Goal: Information Seeking & Learning: Learn about a topic

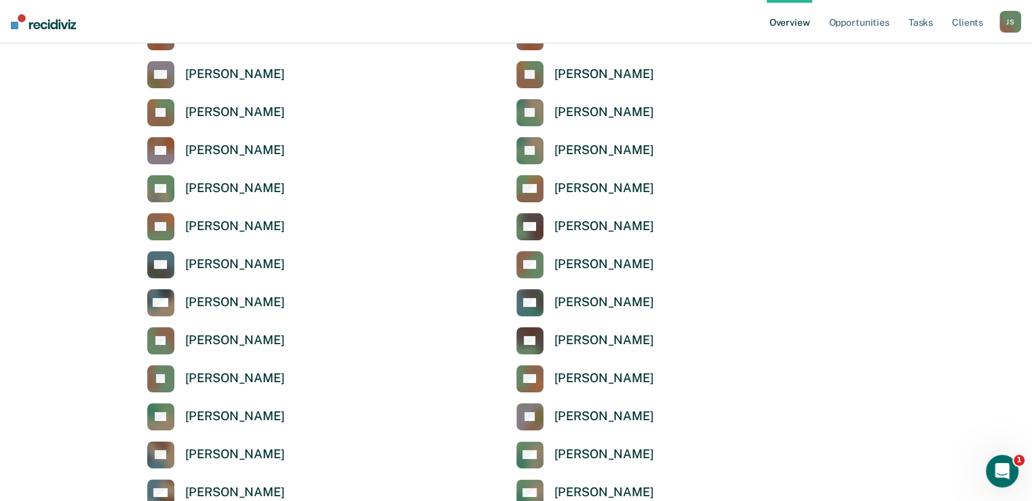
scroll to position [290, 0]
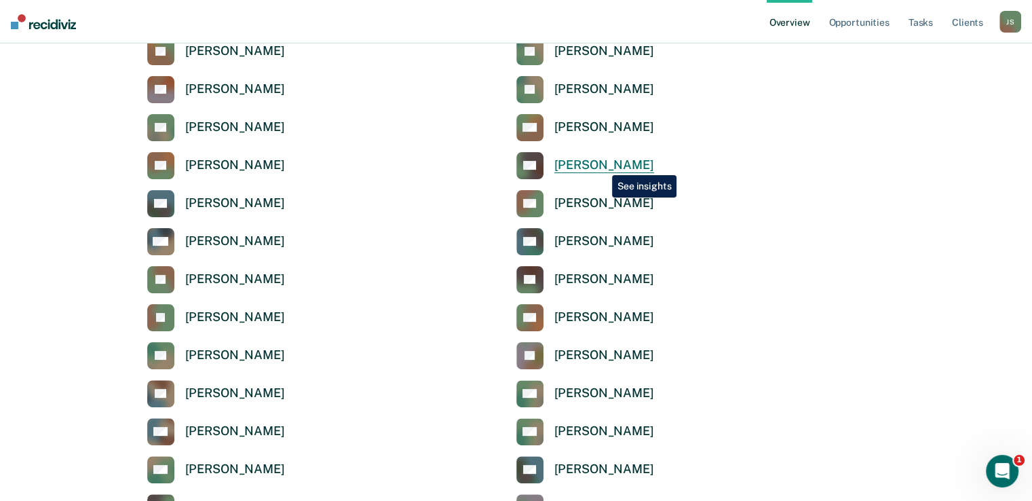
click at [602, 165] on div "Rogerick Gill" at bounding box center [604, 165] width 100 height 16
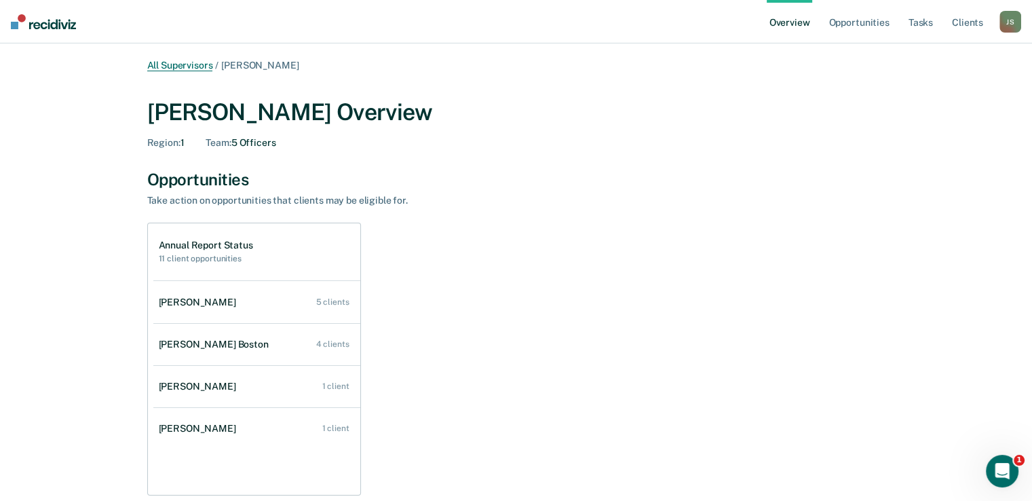
click at [172, 67] on link "All Supervisors" at bounding box center [180, 66] width 66 height 12
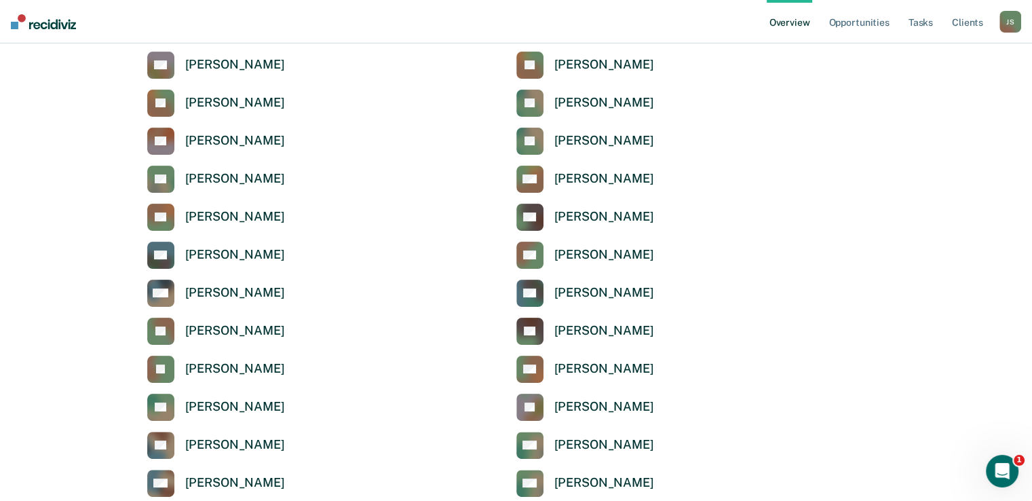
scroll to position [225, 0]
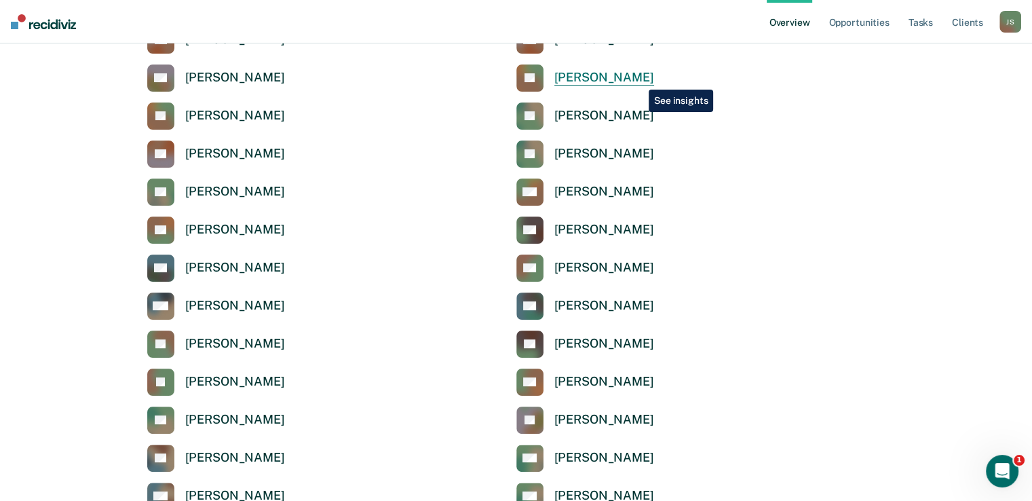
click at [636, 79] on div "Jessica Cleveland" at bounding box center [604, 78] width 100 height 16
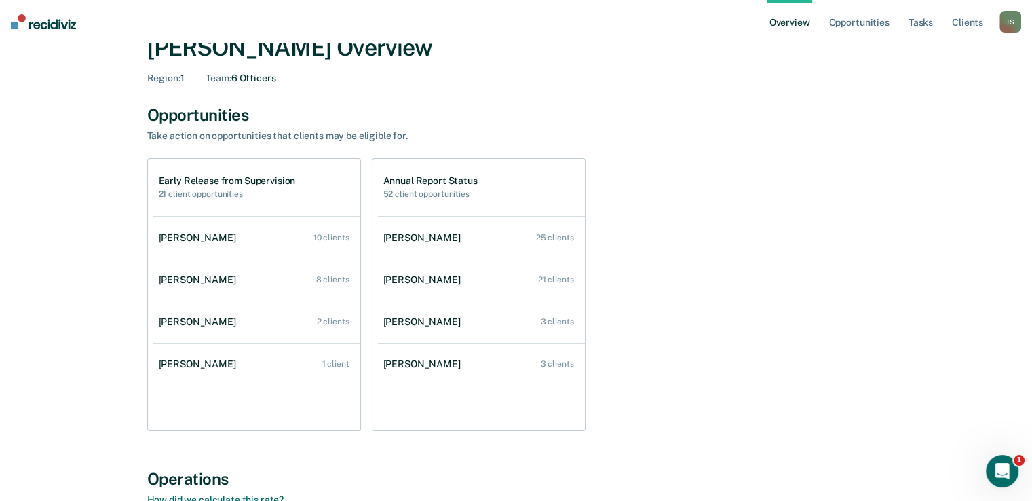
scroll to position [65, 0]
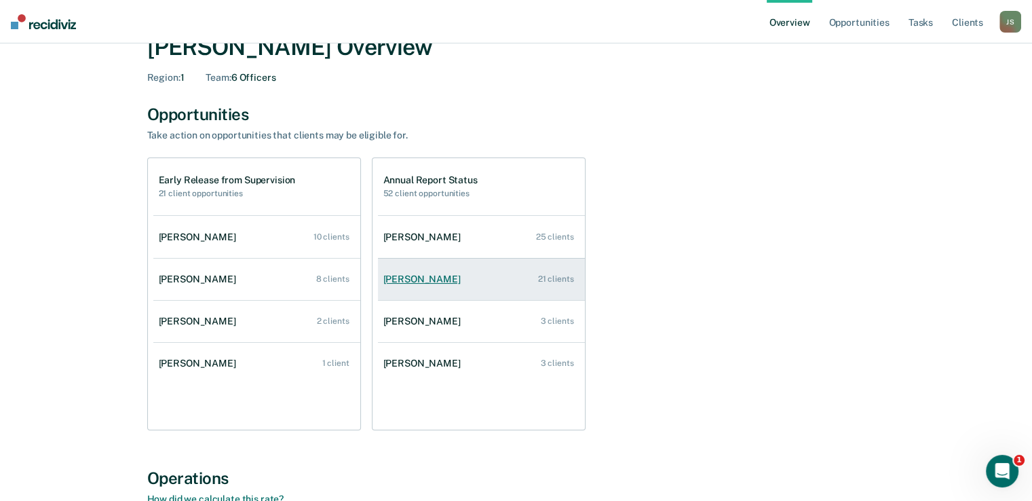
click at [513, 289] on link "Brendan Elder 21 clients" at bounding box center [481, 279] width 207 height 39
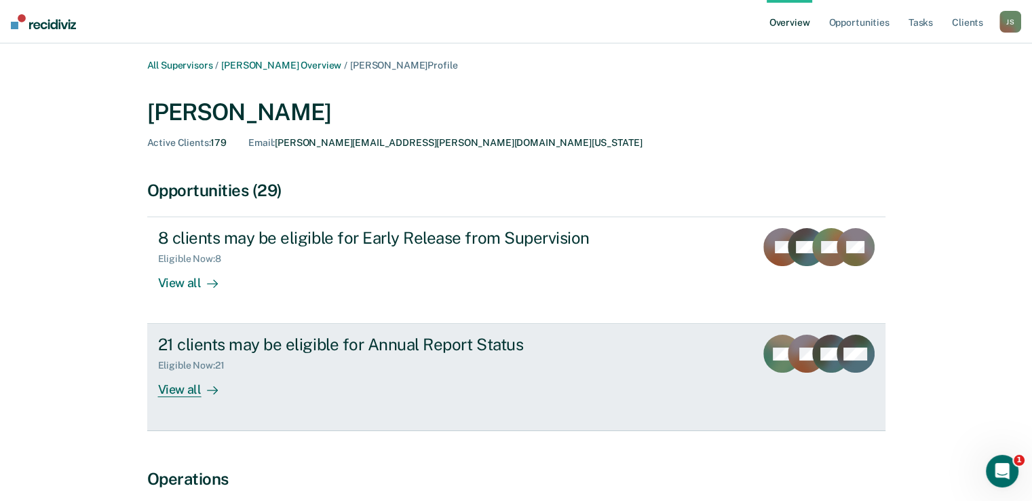
click at [556, 375] on div "21 clients may be eligible for Annual Report Status Eligible Now : 21 View all" at bounding box center [412, 366] width 509 height 62
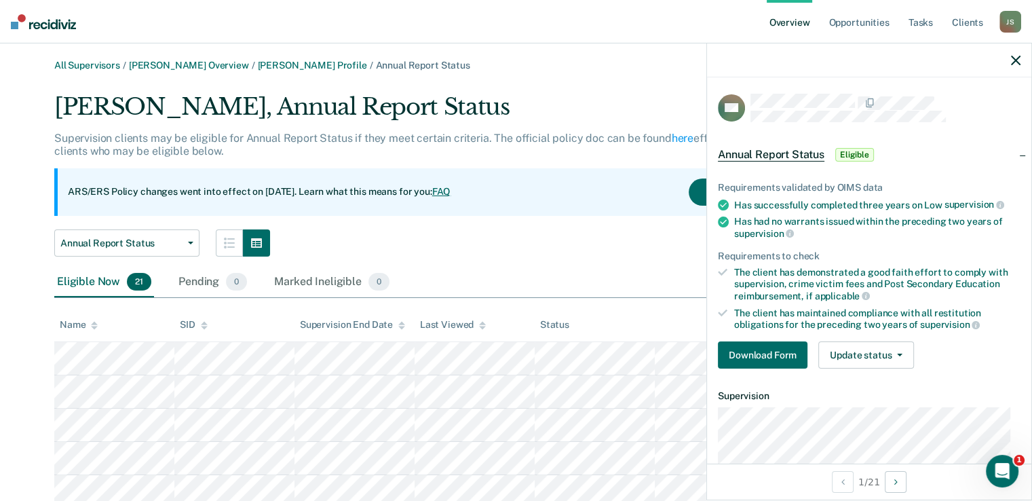
click at [542, 278] on div "Eligible Now 21 Pending 0 Marked Ineligible 0" at bounding box center [516, 282] width 924 height 31
click at [1022, 61] on div at bounding box center [869, 60] width 324 height 34
click at [1017, 62] on icon "button" at bounding box center [1016, 61] width 10 height 10
click at [651, 252] on div "Annual Report Status Annual Report Status Early Release from Supervision" at bounding box center [441, 242] width 774 height 27
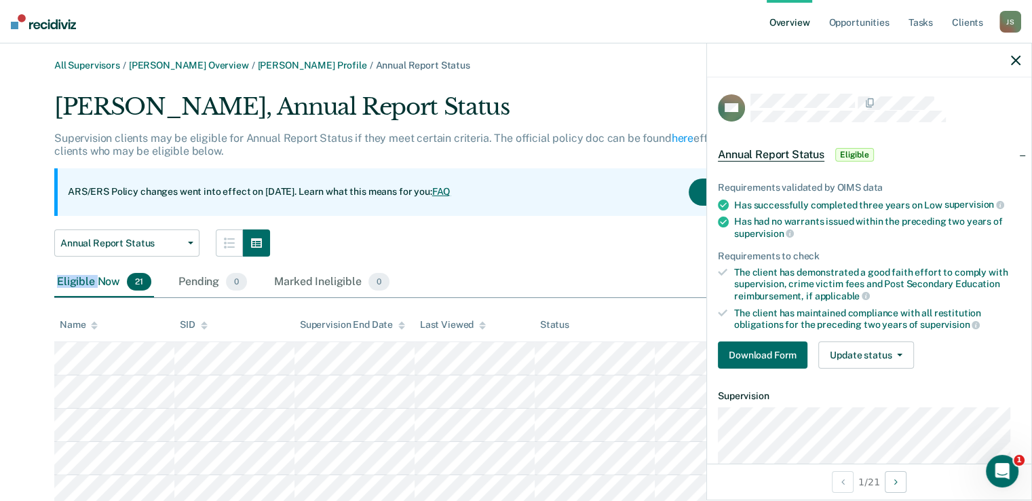
click at [651, 252] on div "Annual Report Status Annual Report Status Early Release from Supervision" at bounding box center [441, 242] width 774 height 27
click at [1014, 60] on icon "button" at bounding box center [1016, 61] width 10 height 10
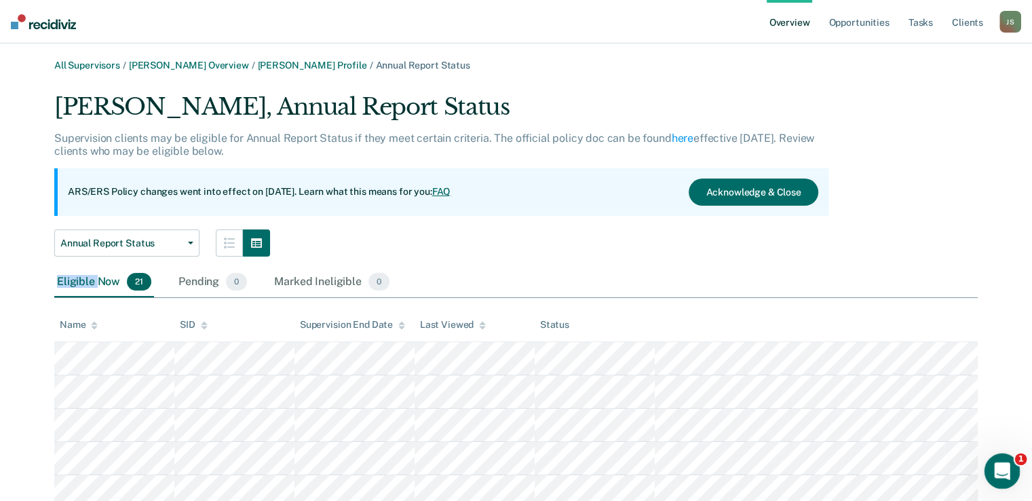
click at [1008, 465] on icon "Open Intercom Messenger" at bounding box center [1000, 469] width 22 height 22
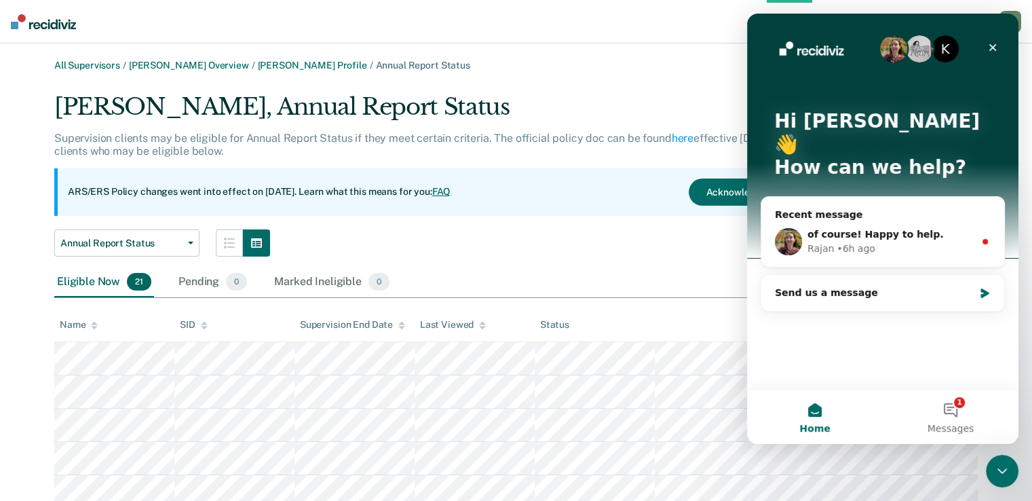
click at [83, 69] on link "All Supervisors" at bounding box center [87, 66] width 66 height 12
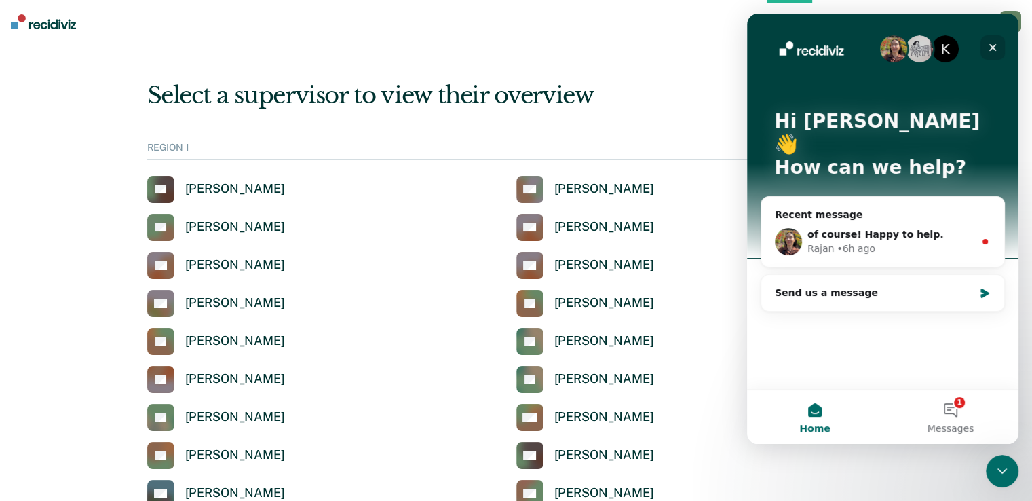
click at [993, 47] on icon "Close" at bounding box center [992, 47] width 7 height 7
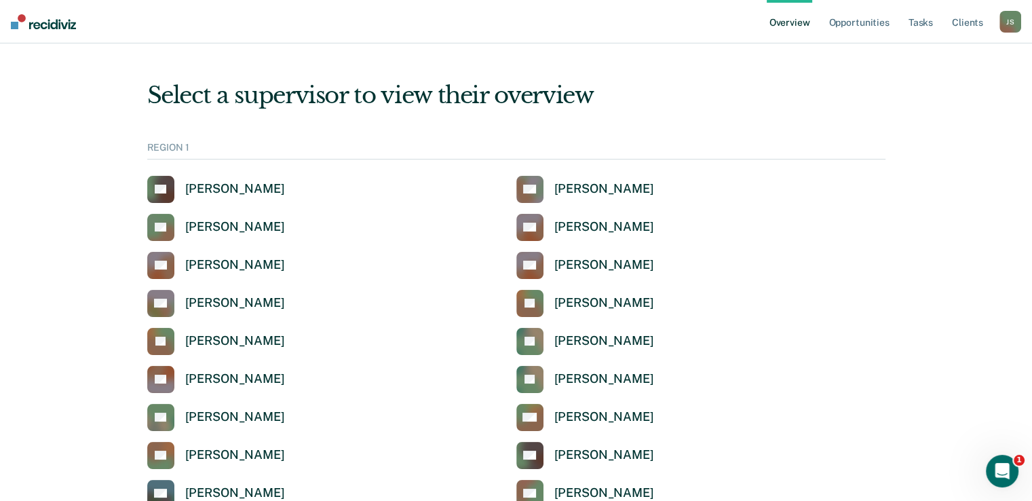
click at [793, 20] on link "Overview" at bounding box center [790, 21] width 46 height 43
click at [618, 381] on div "Jasmine Douglas" at bounding box center [604, 379] width 100 height 16
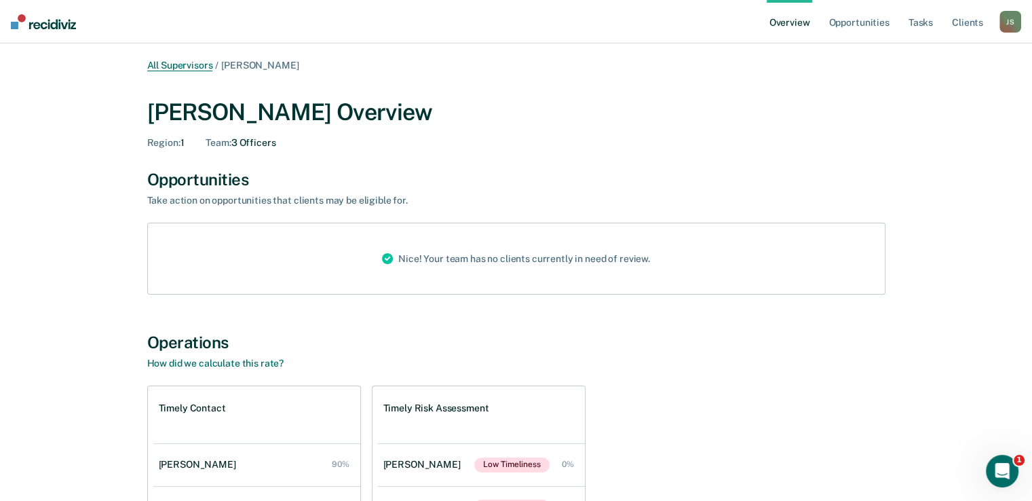
click at [193, 62] on link "All Supervisors" at bounding box center [180, 66] width 66 height 12
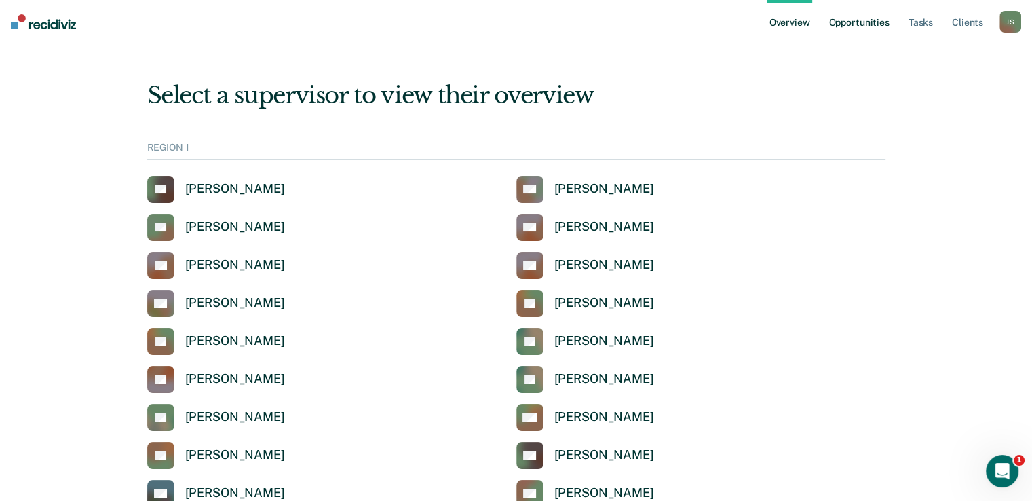
click at [867, 28] on link "Opportunities" at bounding box center [859, 21] width 66 height 43
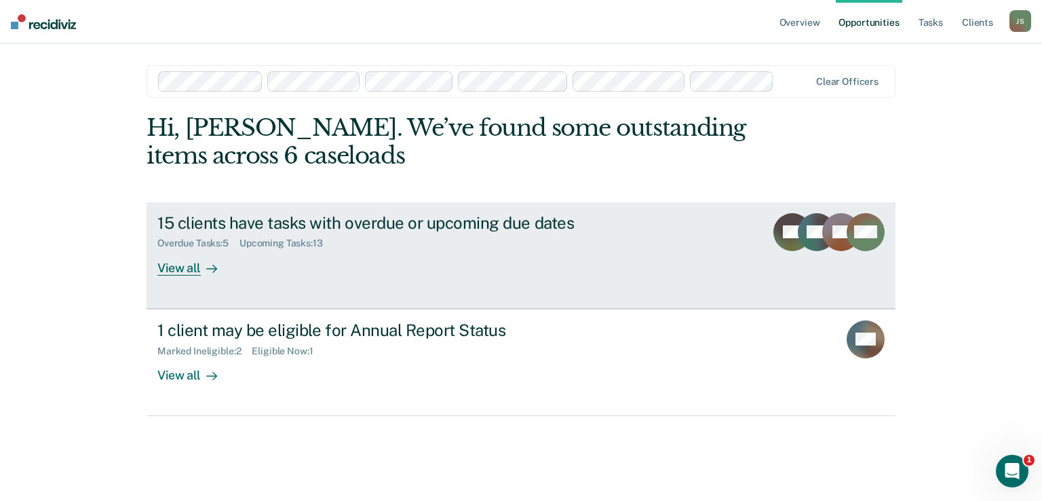
click at [509, 286] on link "15 clients have tasks with overdue or upcoming due dates Overdue Tasks : 5 Upco…" at bounding box center [521, 255] width 749 height 107
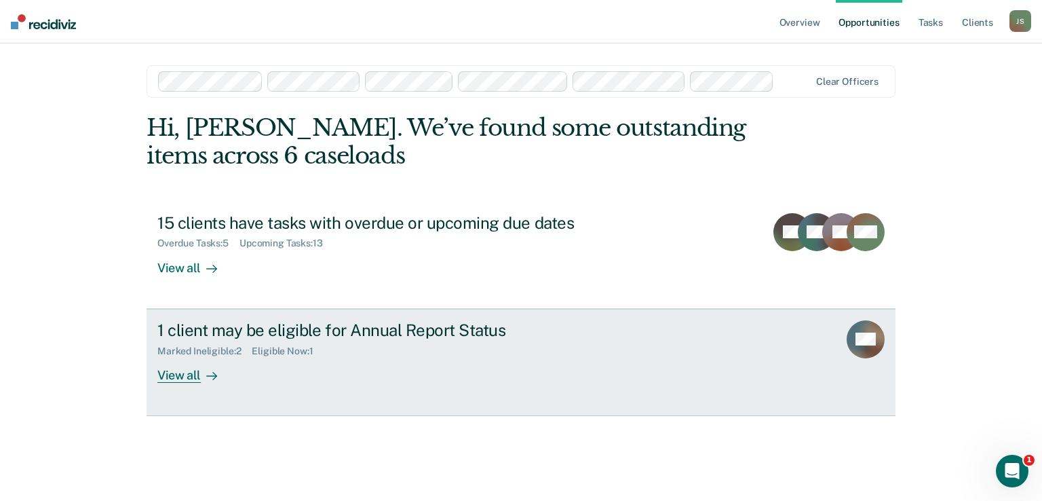
click at [341, 352] on div "Marked Ineligible : 2 Eligible Now : 1" at bounding box center [395, 348] width 476 height 17
click at [187, 373] on div "View all" at bounding box center [195, 369] width 76 height 26
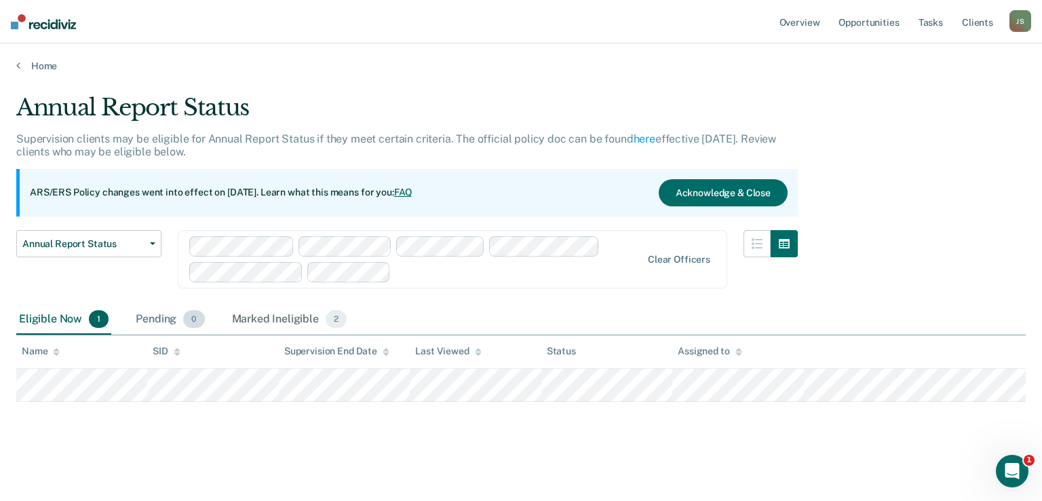
click at [151, 315] on div "Pending 0" at bounding box center [170, 320] width 74 height 30
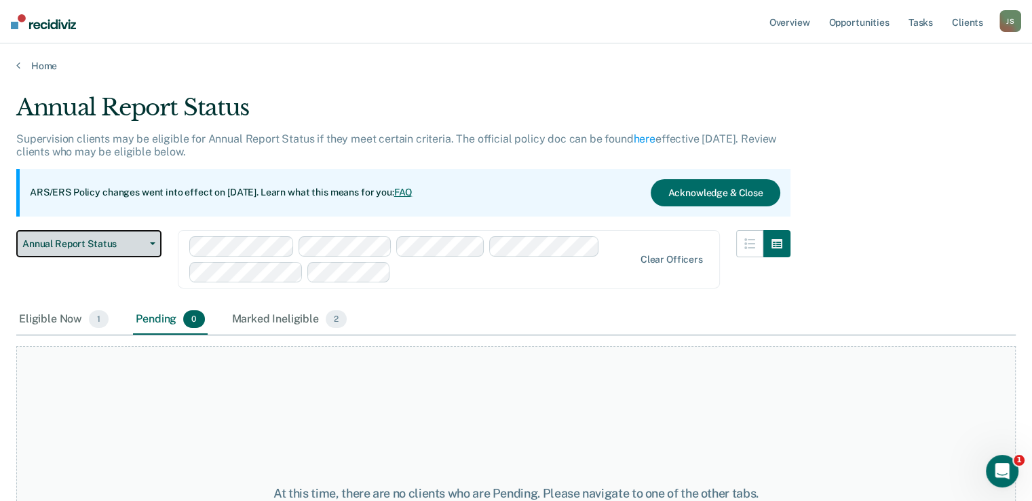
click at [149, 246] on button "Annual Report Status" at bounding box center [88, 243] width 145 height 27
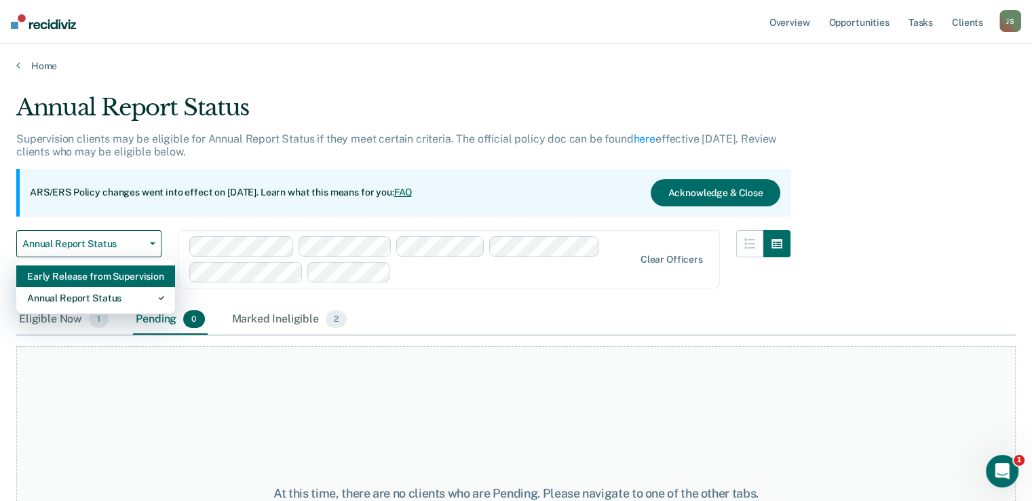
click at [137, 269] on div "Early Release from Supervision" at bounding box center [95, 276] width 137 height 22
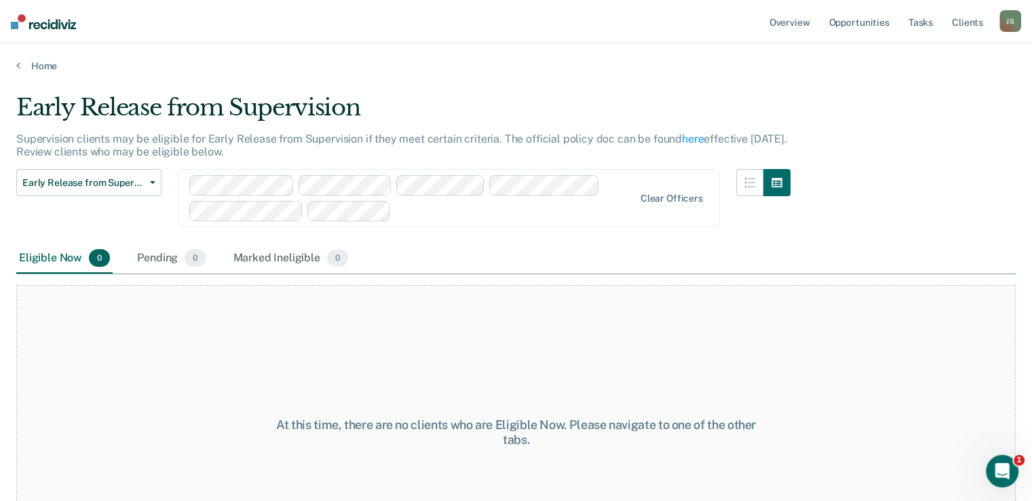
click at [516, 42] on nav "Overview Opportunities Tasks Client s Jerri Stencil J S Profile How it works Lo…" at bounding box center [516, 21] width 1032 height 43
click at [964, 22] on link "Client s" at bounding box center [967, 21] width 37 height 43
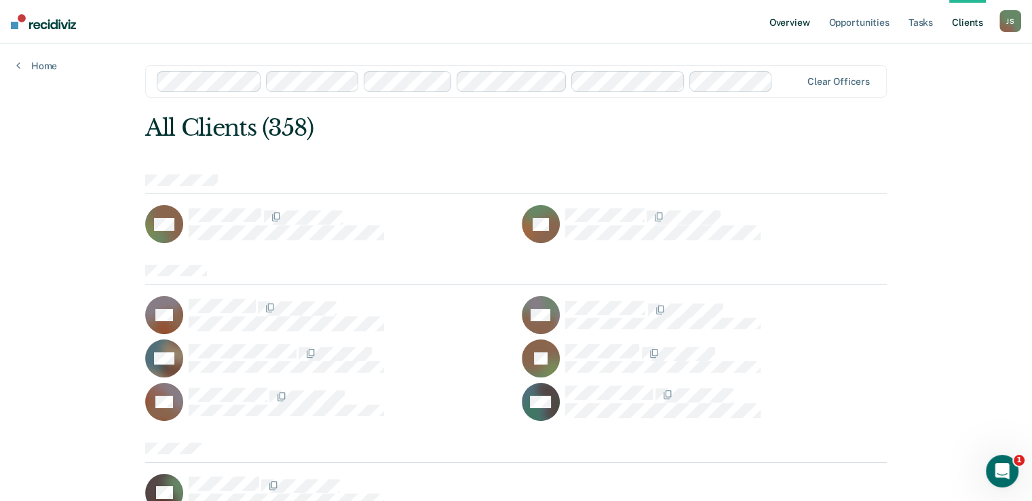
click at [798, 20] on link "Overview" at bounding box center [790, 21] width 46 height 43
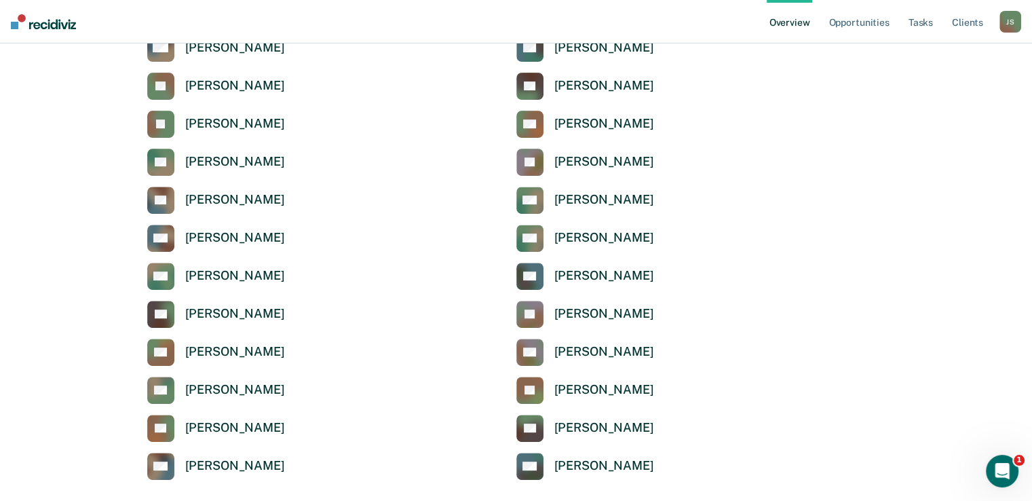
scroll to position [502, 0]
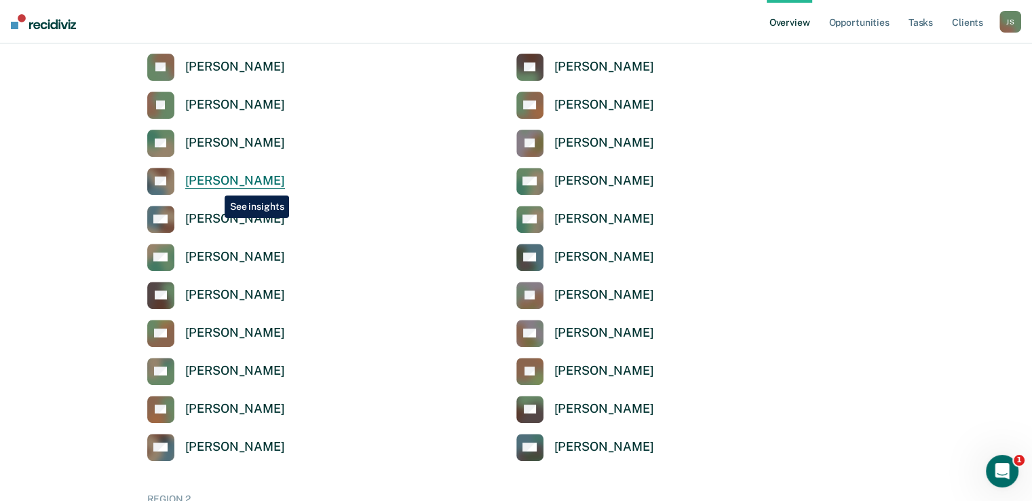
click at [214, 185] on div "Ashley Loftis" at bounding box center [235, 181] width 100 height 16
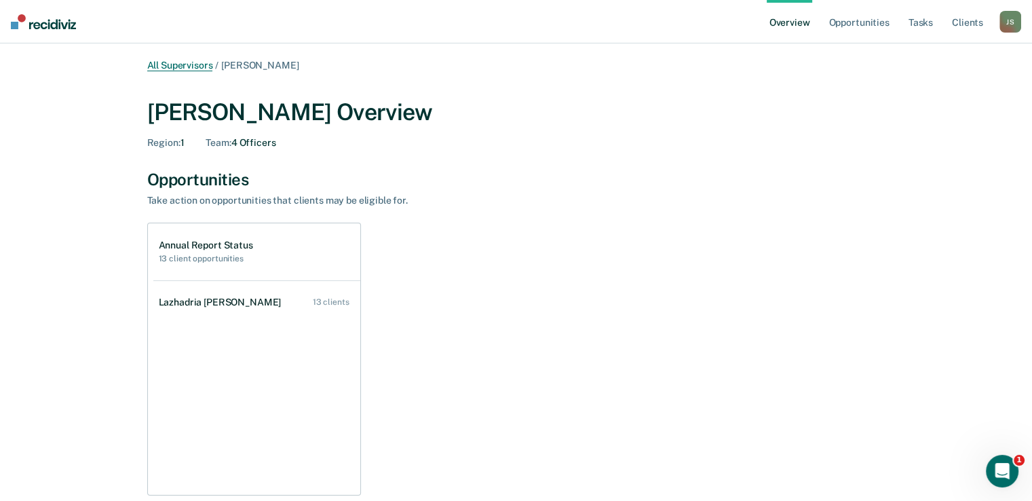
click at [176, 63] on link "All Supervisors" at bounding box center [180, 66] width 66 height 12
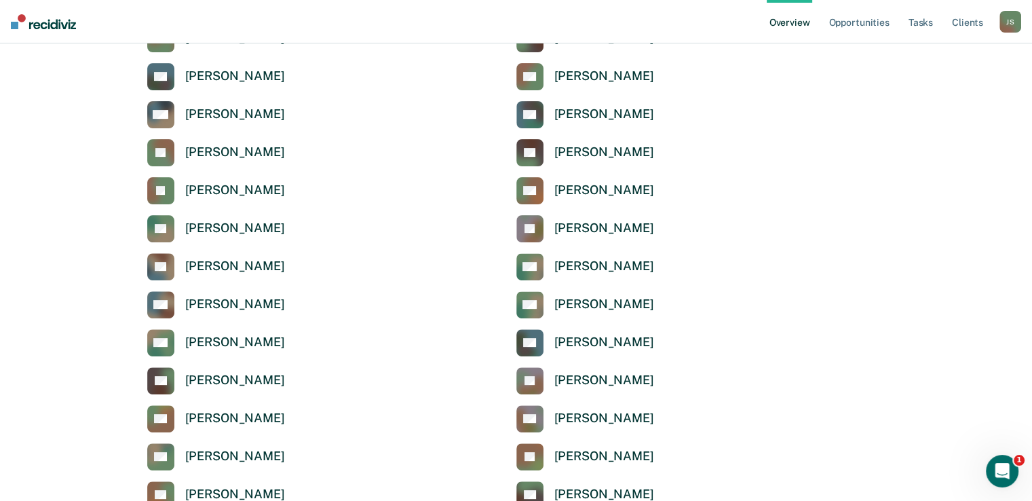
scroll to position [508, 0]
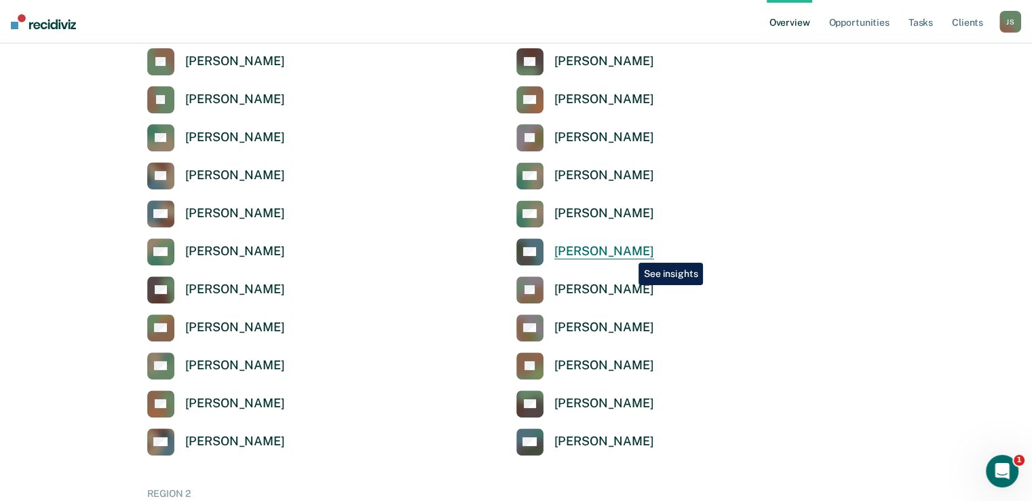
click at [628, 252] on div "Rebecca Nitsche" at bounding box center [604, 252] width 100 height 16
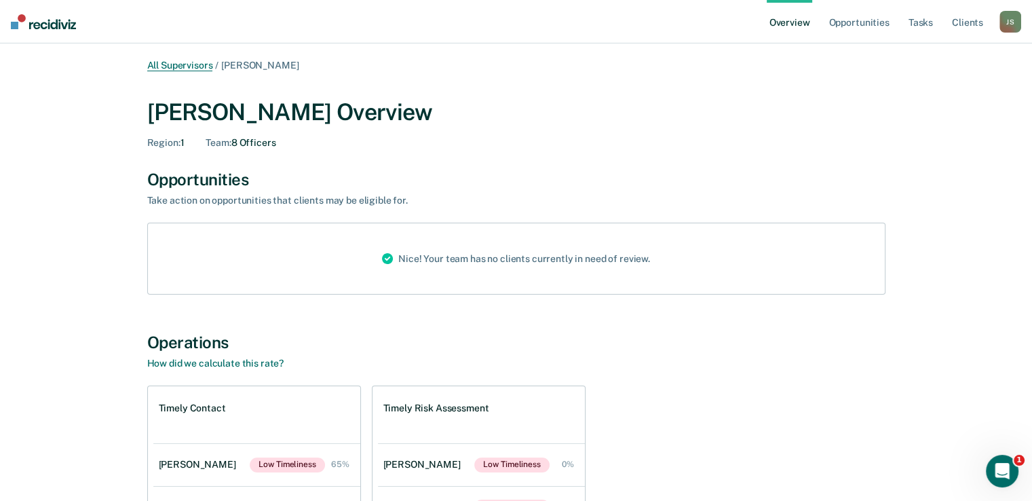
click at [198, 64] on link "All Supervisors" at bounding box center [180, 66] width 66 height 12
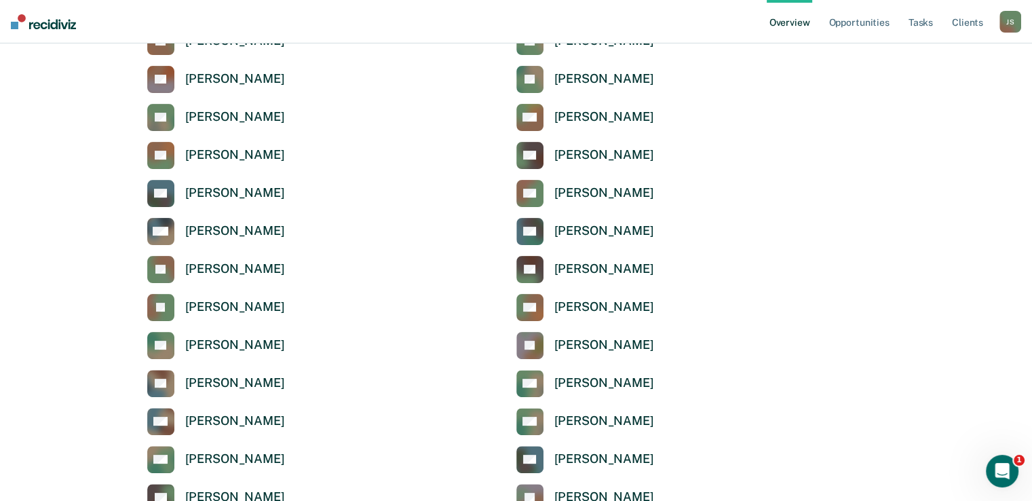
scroll to position [294, 0]
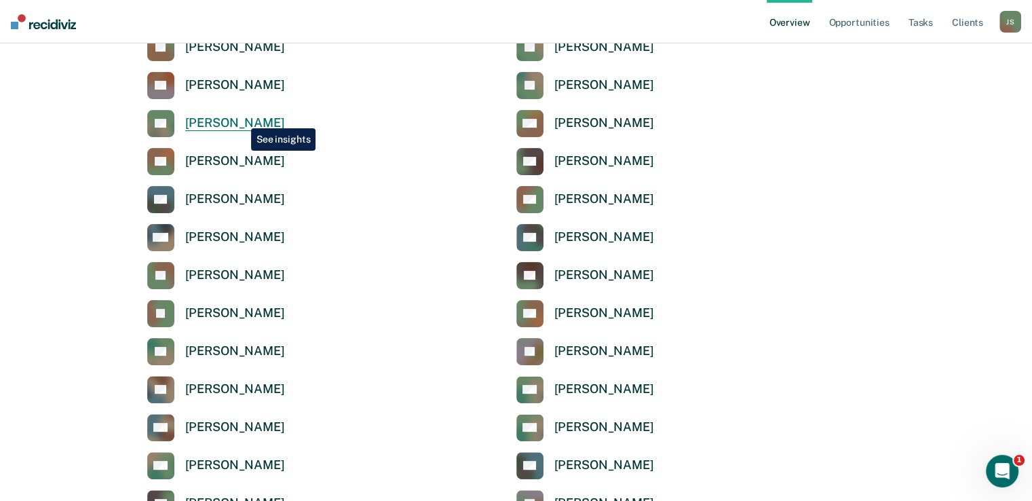
click at [241, 118] on div "Shawn Estes" at bounding box center [235, 123] width 100 height 16
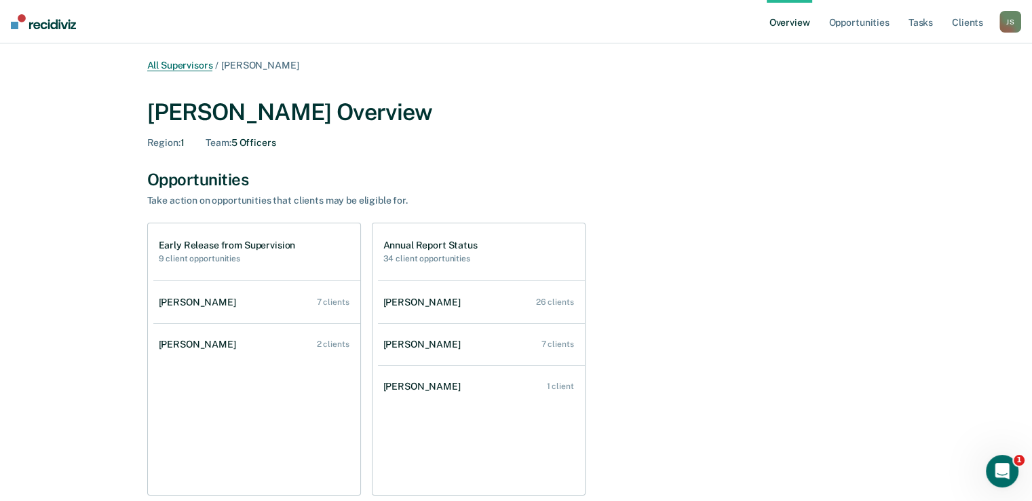
click at [184, 69] on link "All Supervisors" at bounding box center [180, 66] width 66 height 12
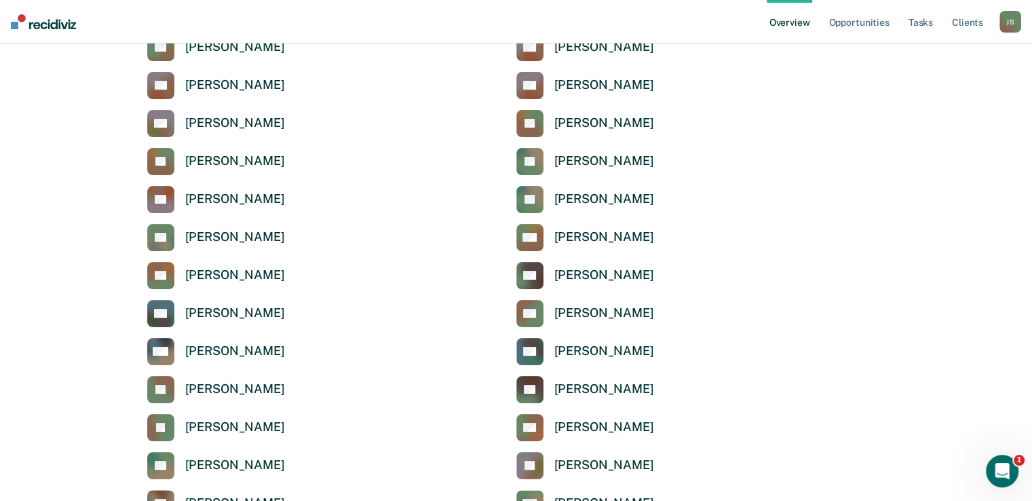
scroll to position [193, 0]
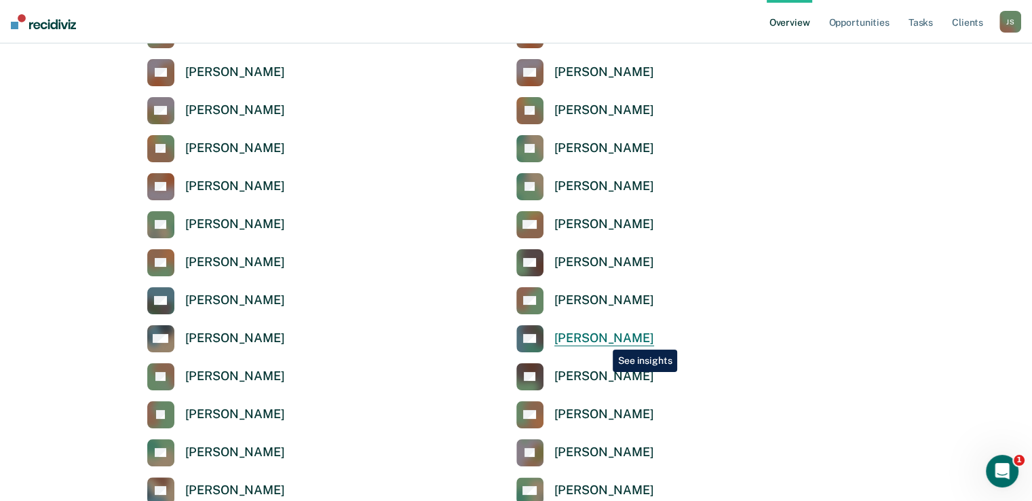
click at [603, 339] on div "David Hopkins" at bounding box center [604, 338] width 100 height 16
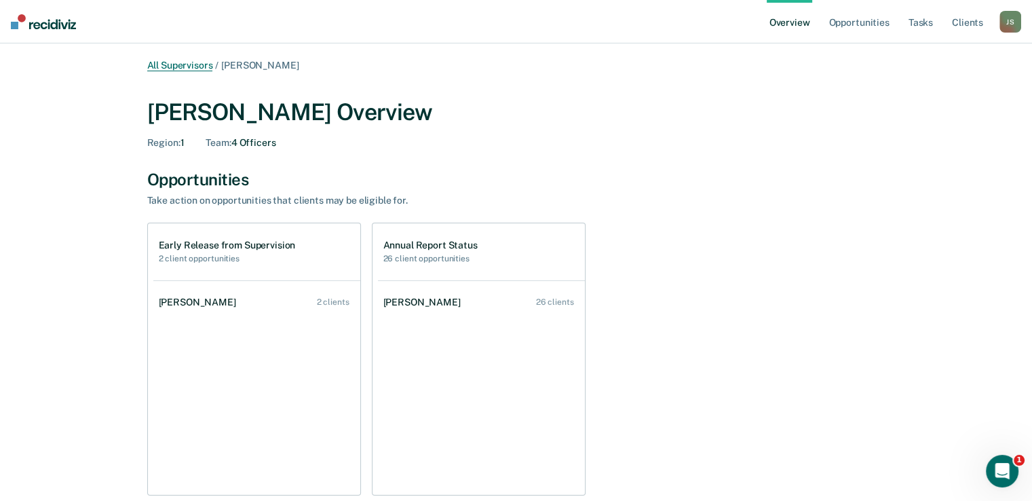
click at [186, 71] on link "All Supervisors" at bounding box center [180, 66] width 66 height 12
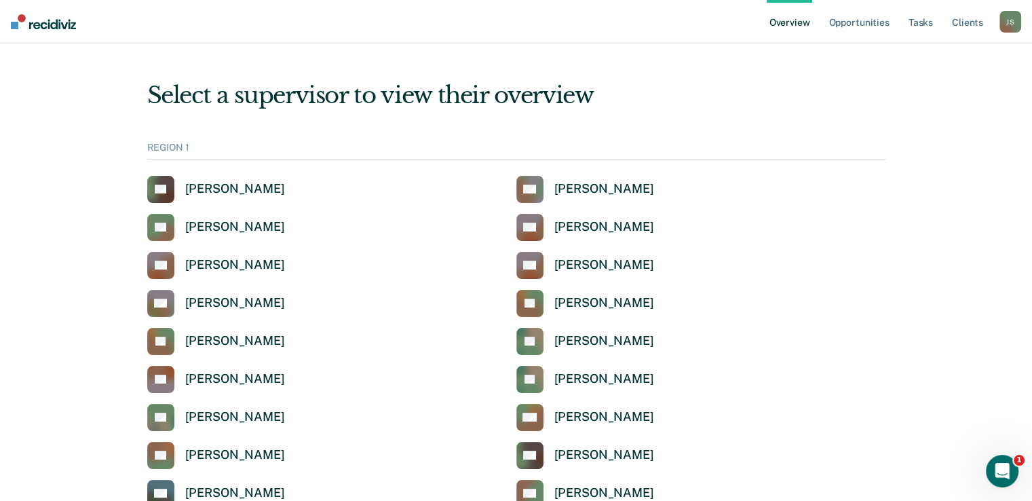
click at [795, 25] on link "Overview" at bounding box center [790, 21] width 46 height 43
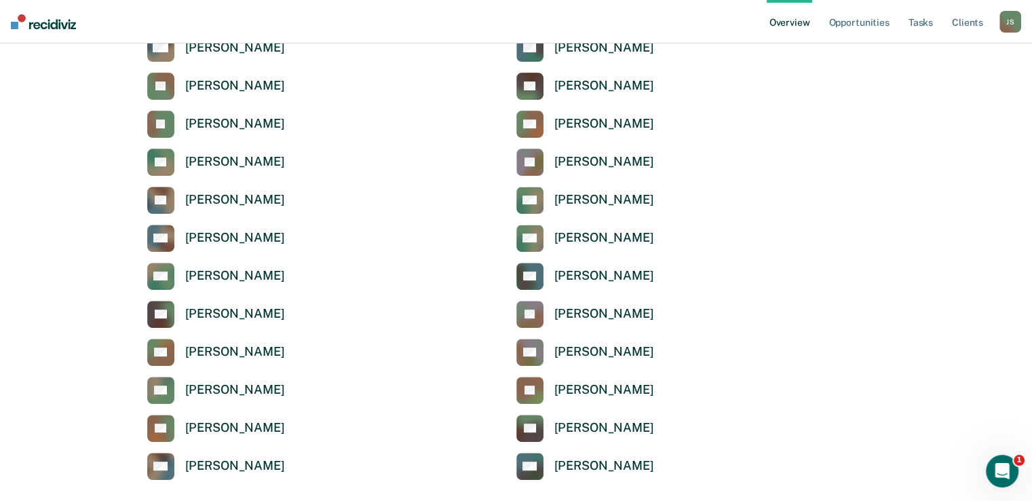
scroll to position [495, 0]
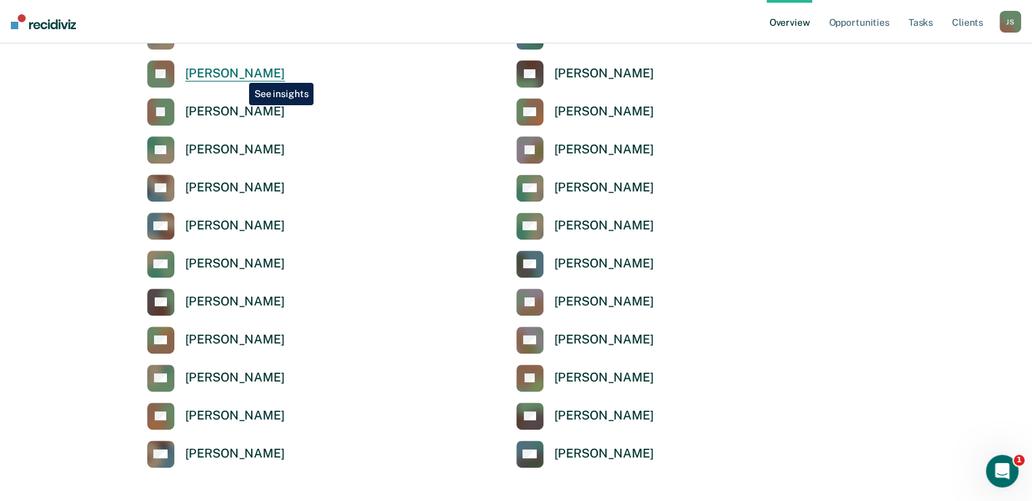
click at [239, 73] on div "Dominique Jack" at bounding box center [235, 74] width 100 height 16
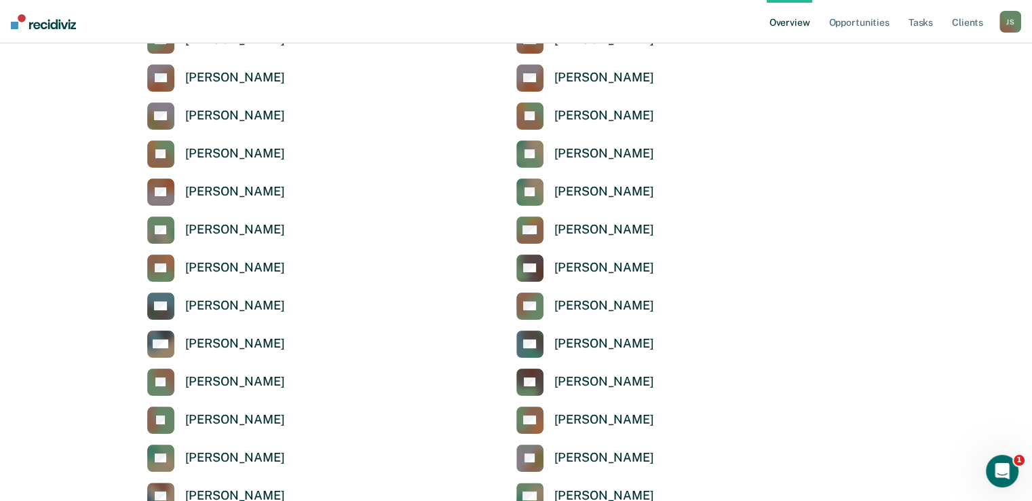
scroll to position [218, 0]
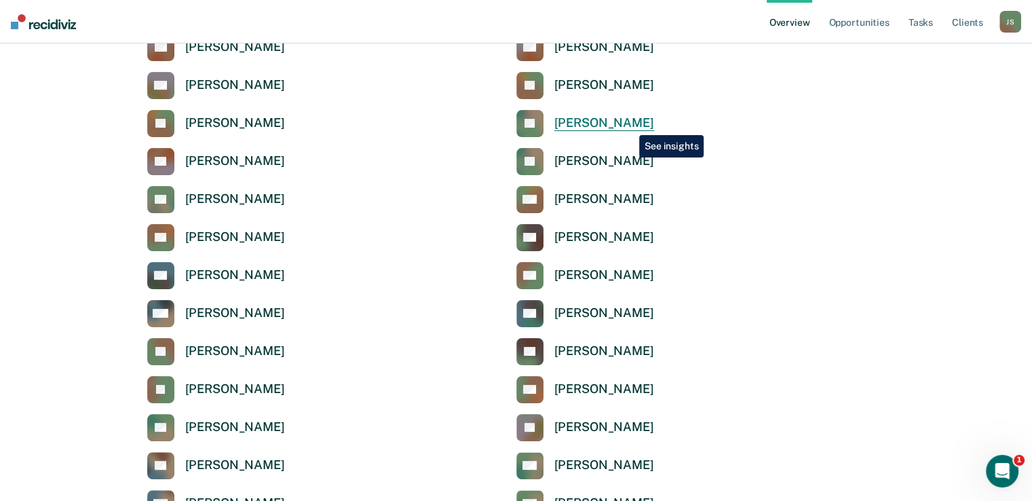
click at [629, 125] on div "Jane Dandurand" at bounding box center [604, 123] width 100 height 16
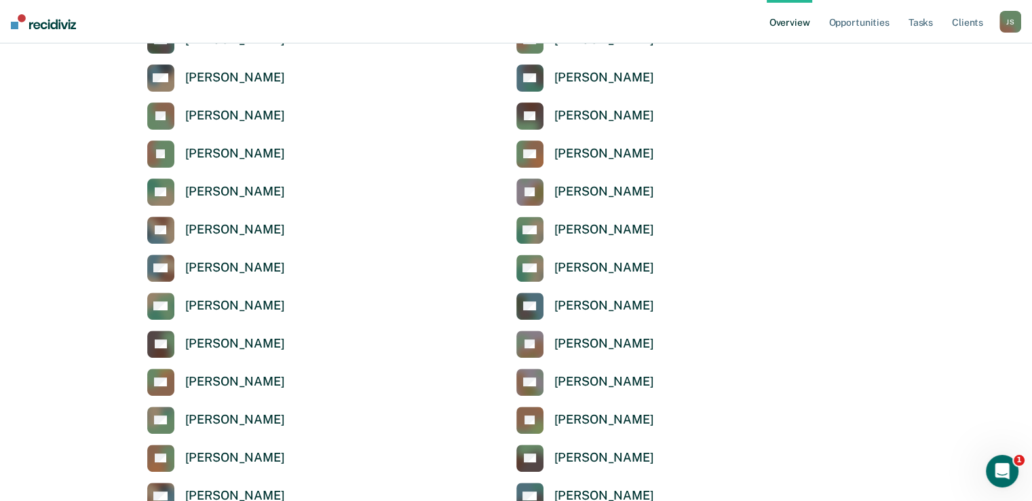
scroll to position [465, 0]
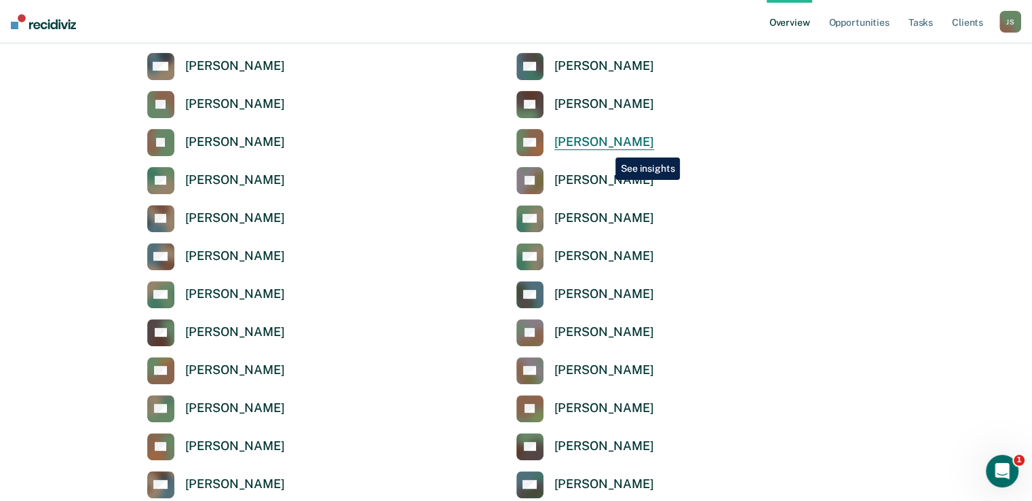
click at [605, 146] on div "Robert Kimbro" at bounding box center [604, 142] width 100 height 16
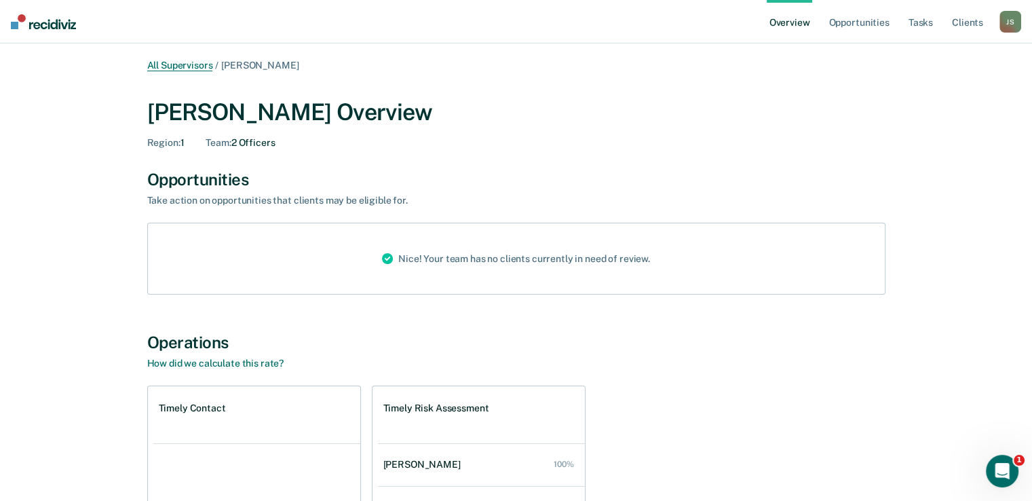
click at [193, 64] on link "All Supervisors" at bounding box center [180, 66] width 66 height 12
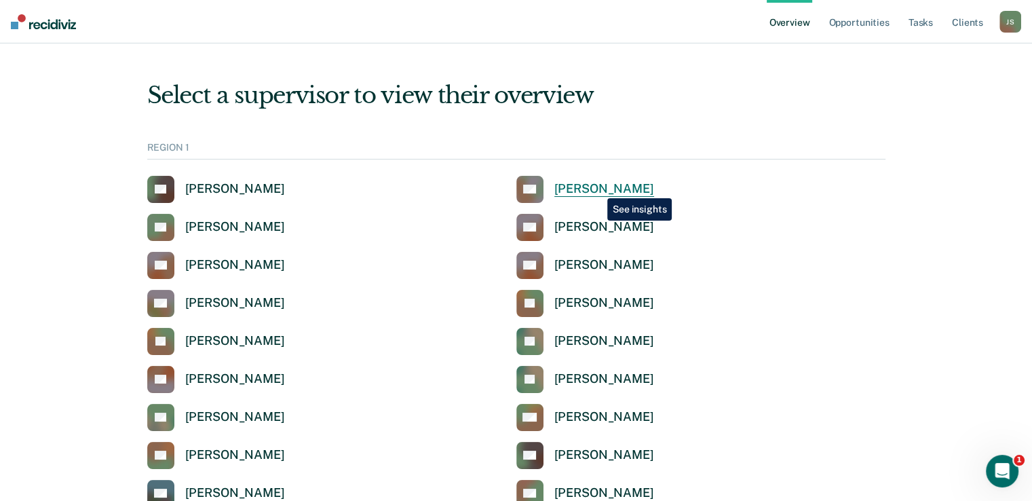
click at [597, 188] on div "Anita Andry" at bounding box center [604, 189] width 100 height 16
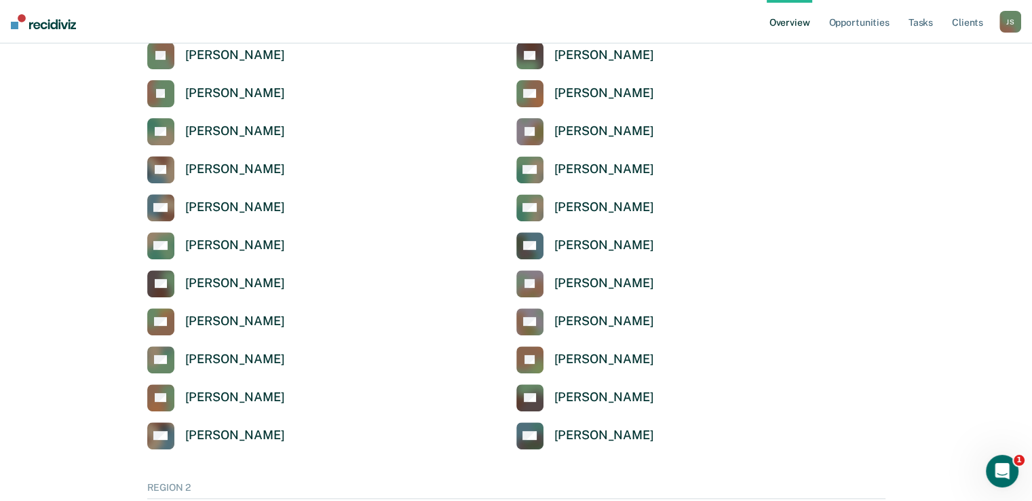
scroll to position [520, 0]
